Goal: Navigation & Orientation: Find specific page/section

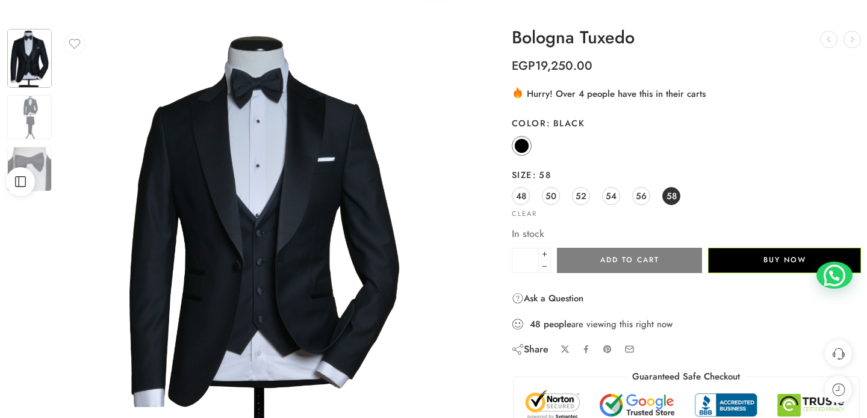
scroll to position [64, 0]
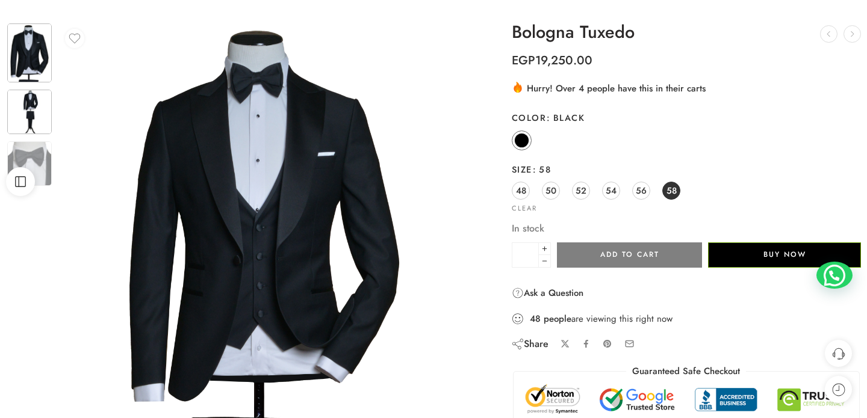
click at [37, 116] on img at bounding box center [29, 112] width 45 height 45
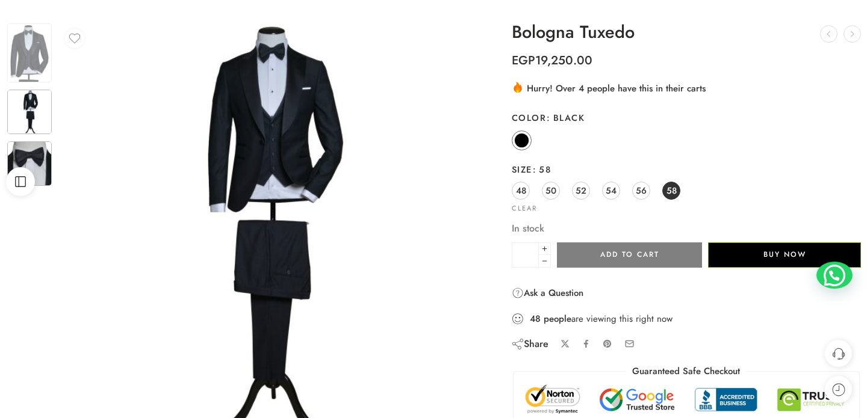
click at [40, 140] on div at bounding box center [29, 163] width 47 height 47
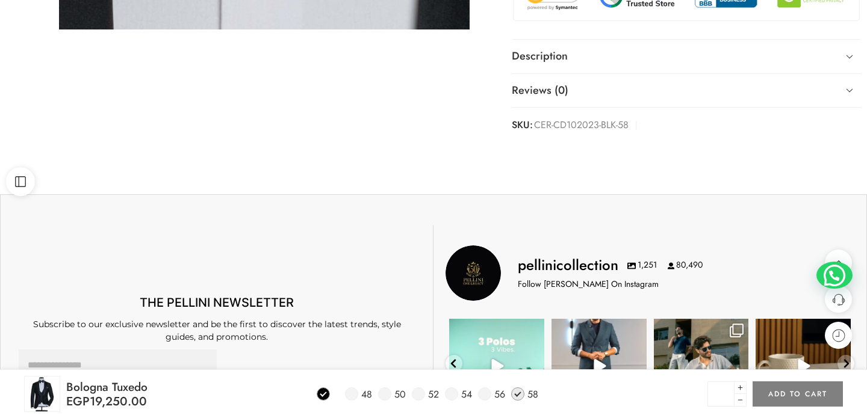
scroll to position [581, 0]
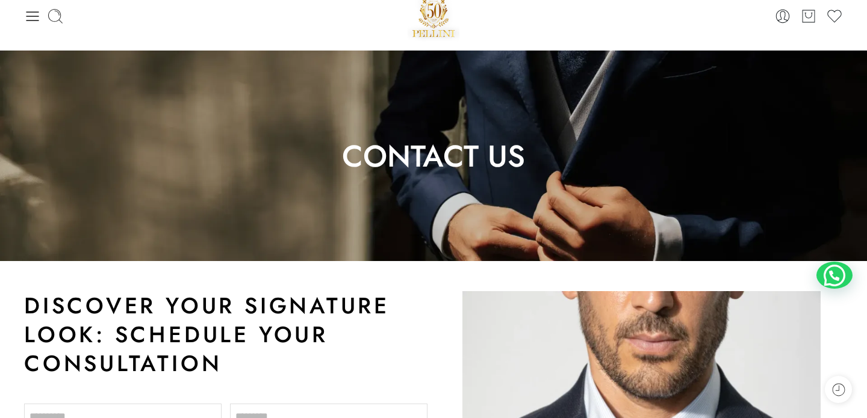
click at [431, 230] on img at bounding box center [433, 156] width 867 height 211
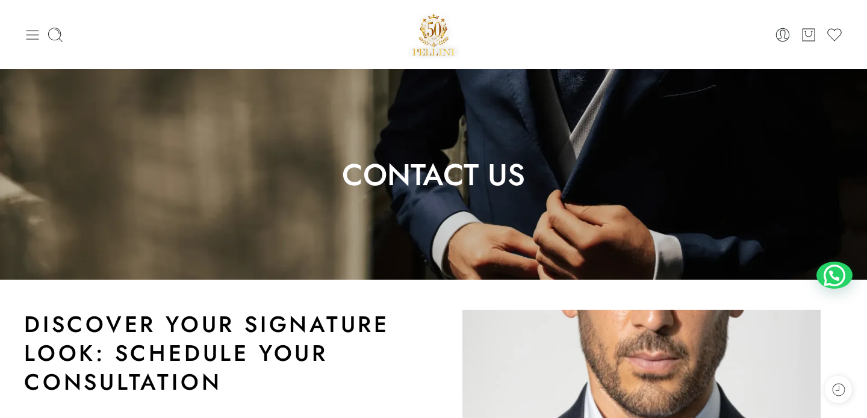
click at [33, 33] on icon at bounding box center [32, 34] width 17 height 17
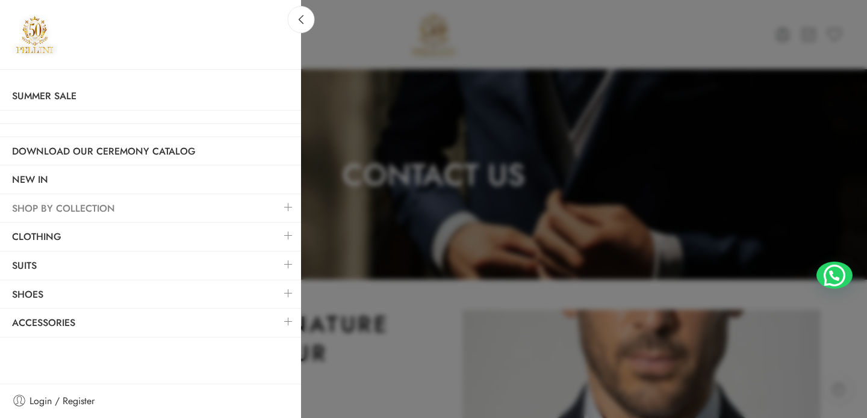
click at [161, 205] on link "SHOP BY COLLECTION" at bounding box center [150, 209] width 301 height 28
click at [292, 211] on link at bounding box center [288, 207] width 25 height 26
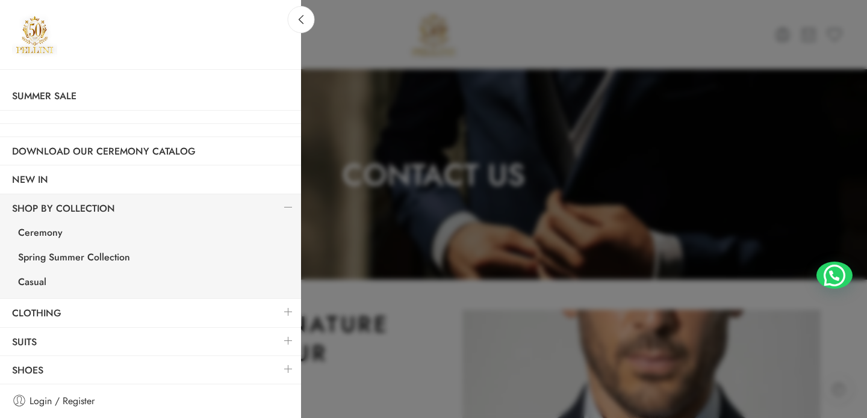
click at [285, 315] on link at bounding box center [288, 312] width 25 height 26
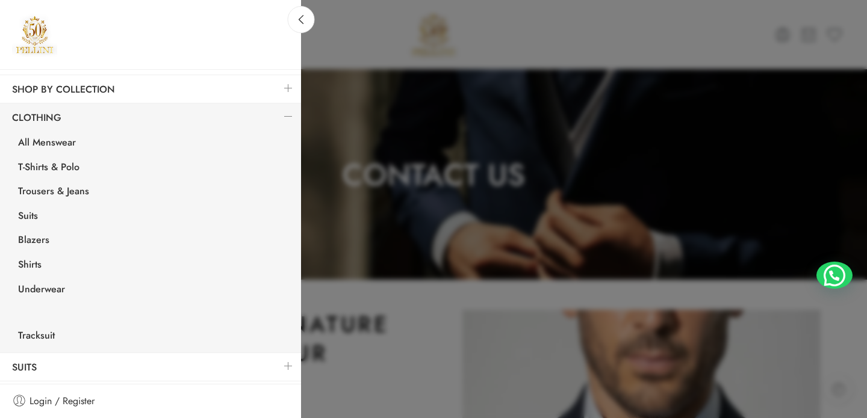
scroll to position [121, 0]
click at [33, 218] on link "Suits" at bounding box center [153, 215] width 295 height 25
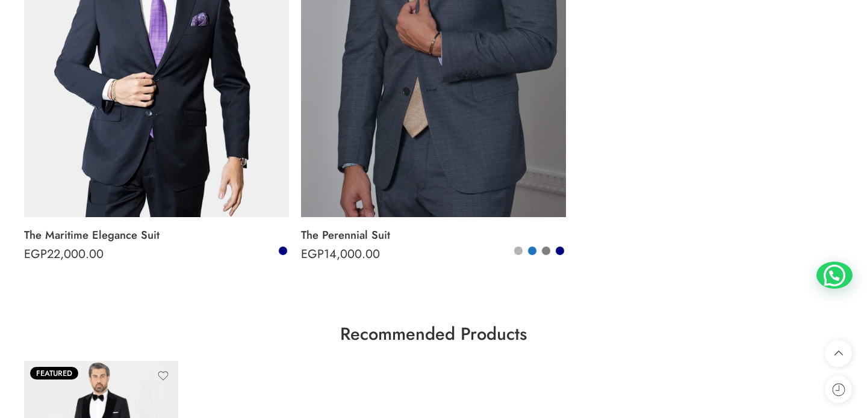
scroll to position [3722, 0]
